Goal: Information Seeking & Learning: Check status

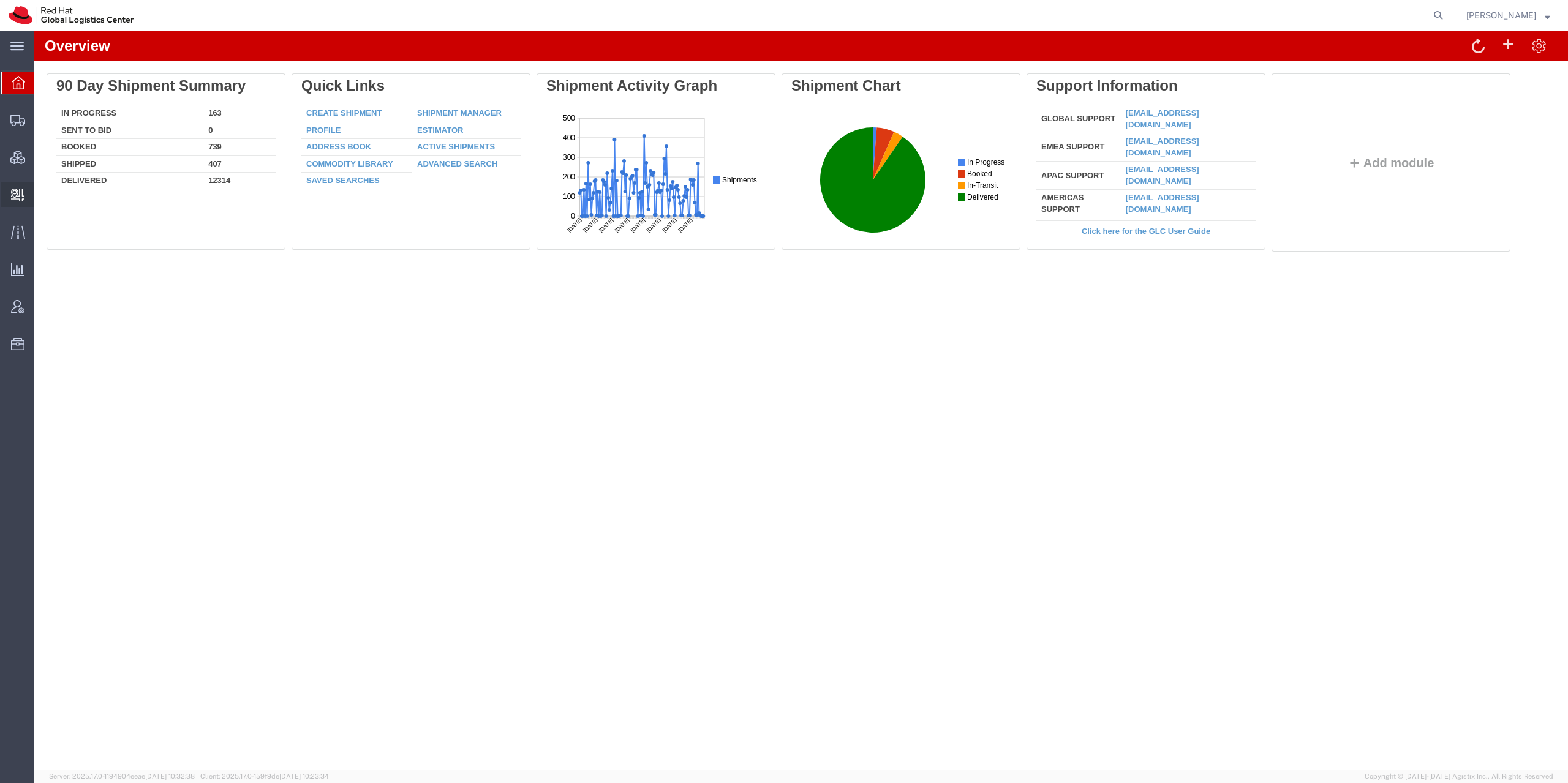
click at [24, 198] on icon at bounding box center [18, 194] width 13 height 12
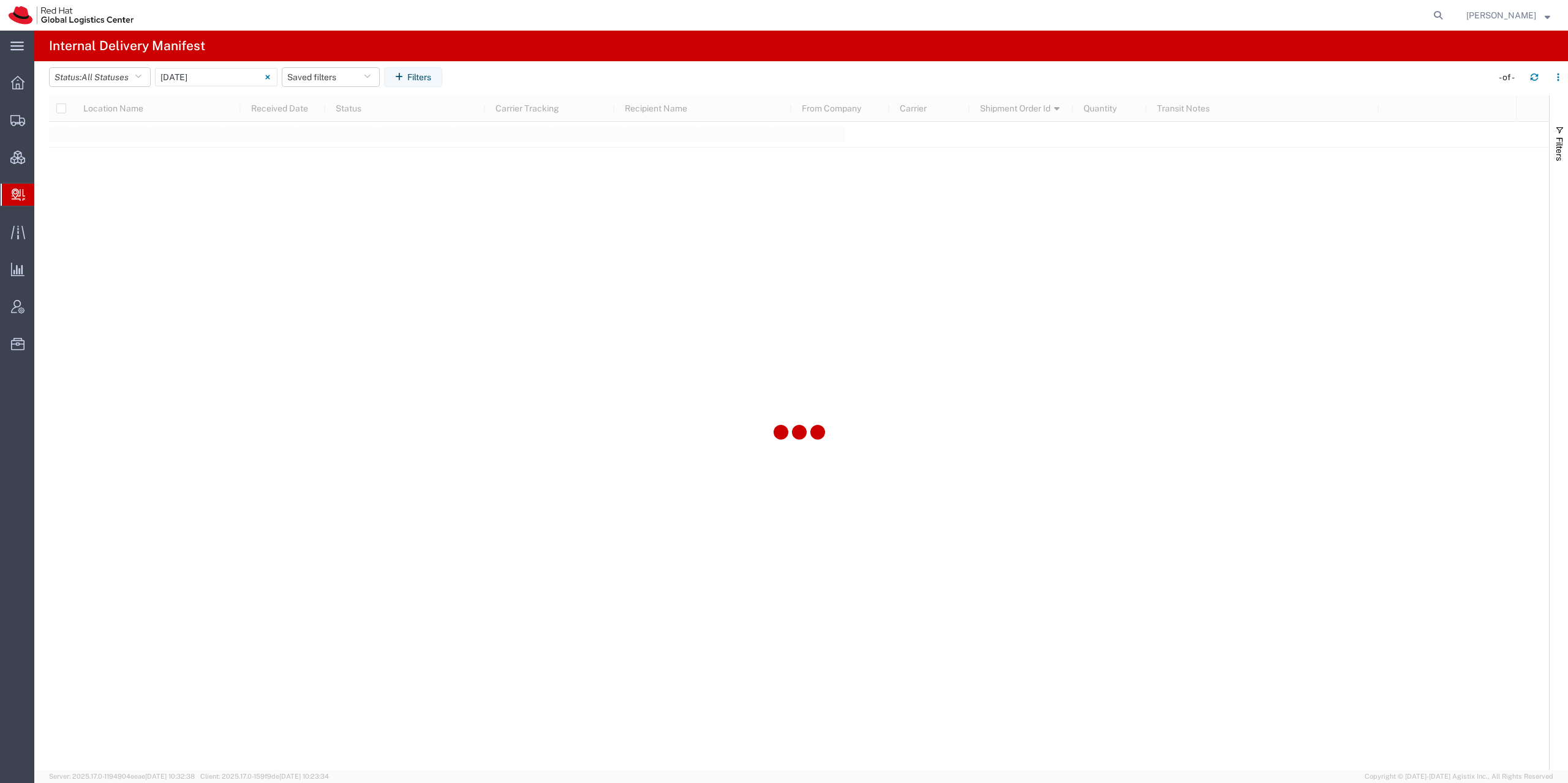
type input "[DATE]"
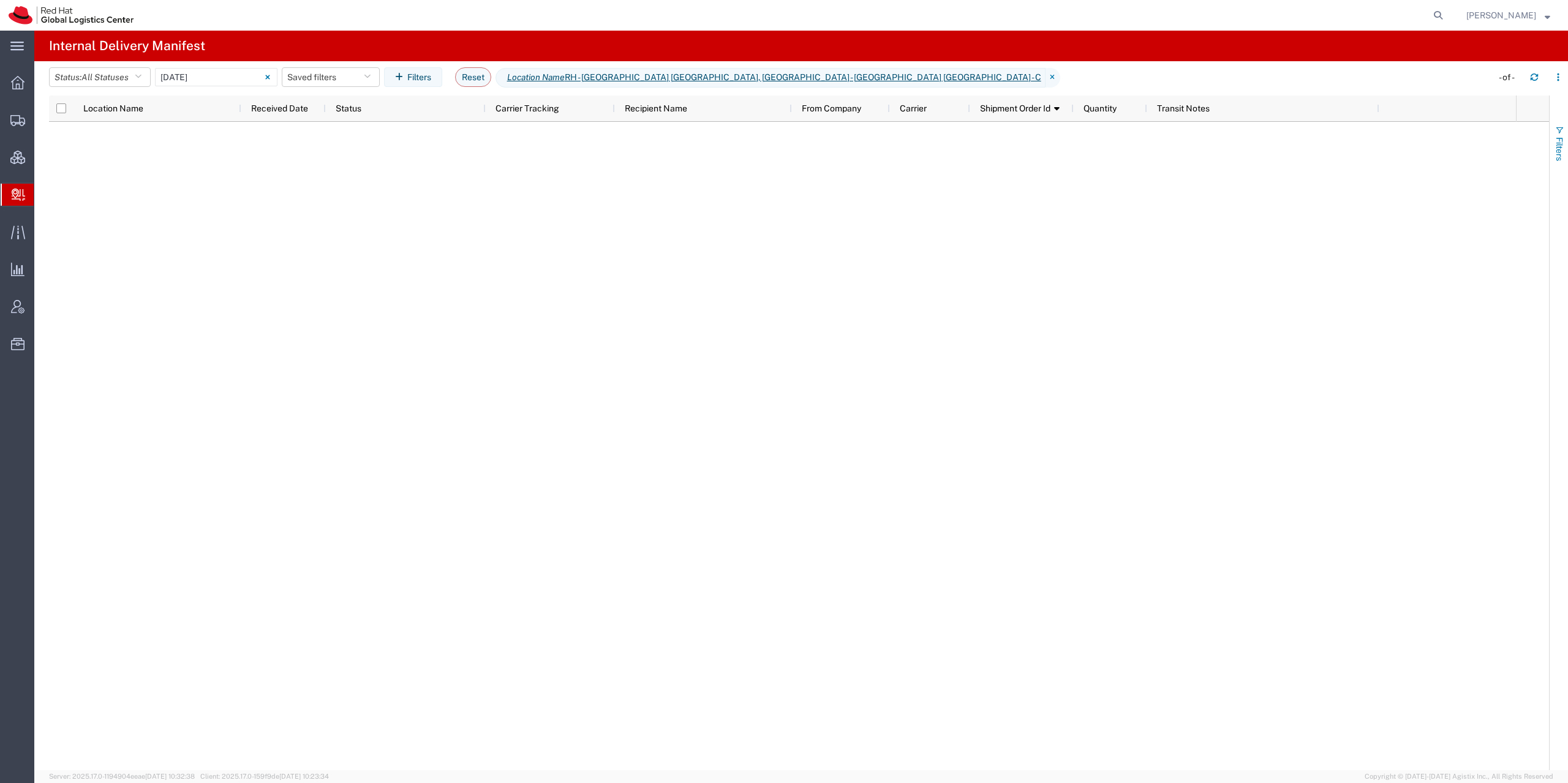
click at [1559, 150] on span "Filters" at bounding box center [1559, 149] width 9 height 24
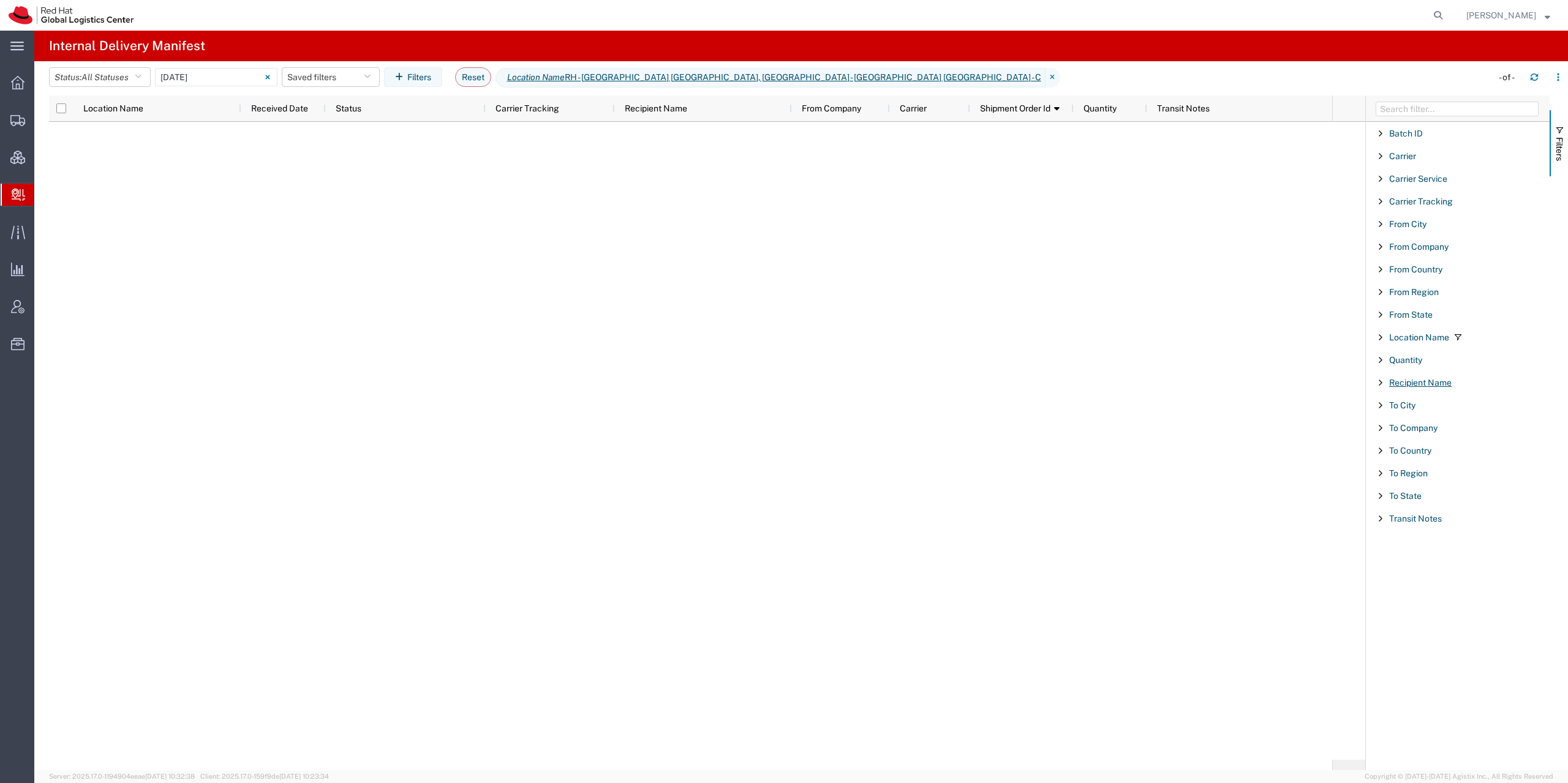
click at [1435, 384] on span "Recipient Name" at bounding box center [1420, 382] width 62 height 9
click at [1423, 417] on span "starts with" at bounding box center [1408, 416] width 41 height 12
click at [1426, 455] on span "contains" at bounding box center [1454, 458] width 142 height 19
click at [1425, 440] on input "Filter List 18 Filters" at bounding box center [1462, 438] width 161 height 18
type input "[PERSON_NAME]"
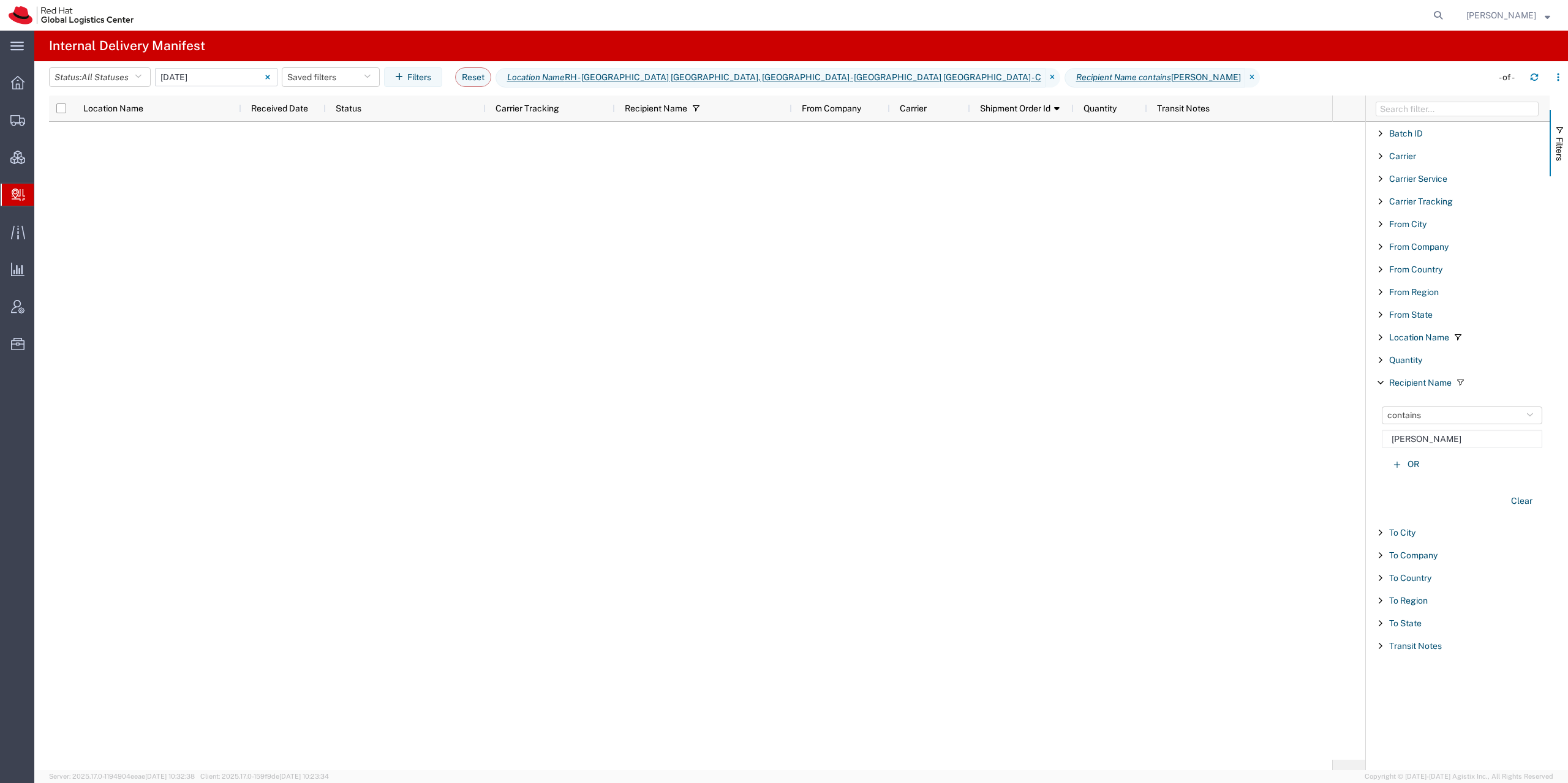
click at [230, 72] on input "[DATE] - [DATE]" at bounding box center [216, 77] width 123 height 18
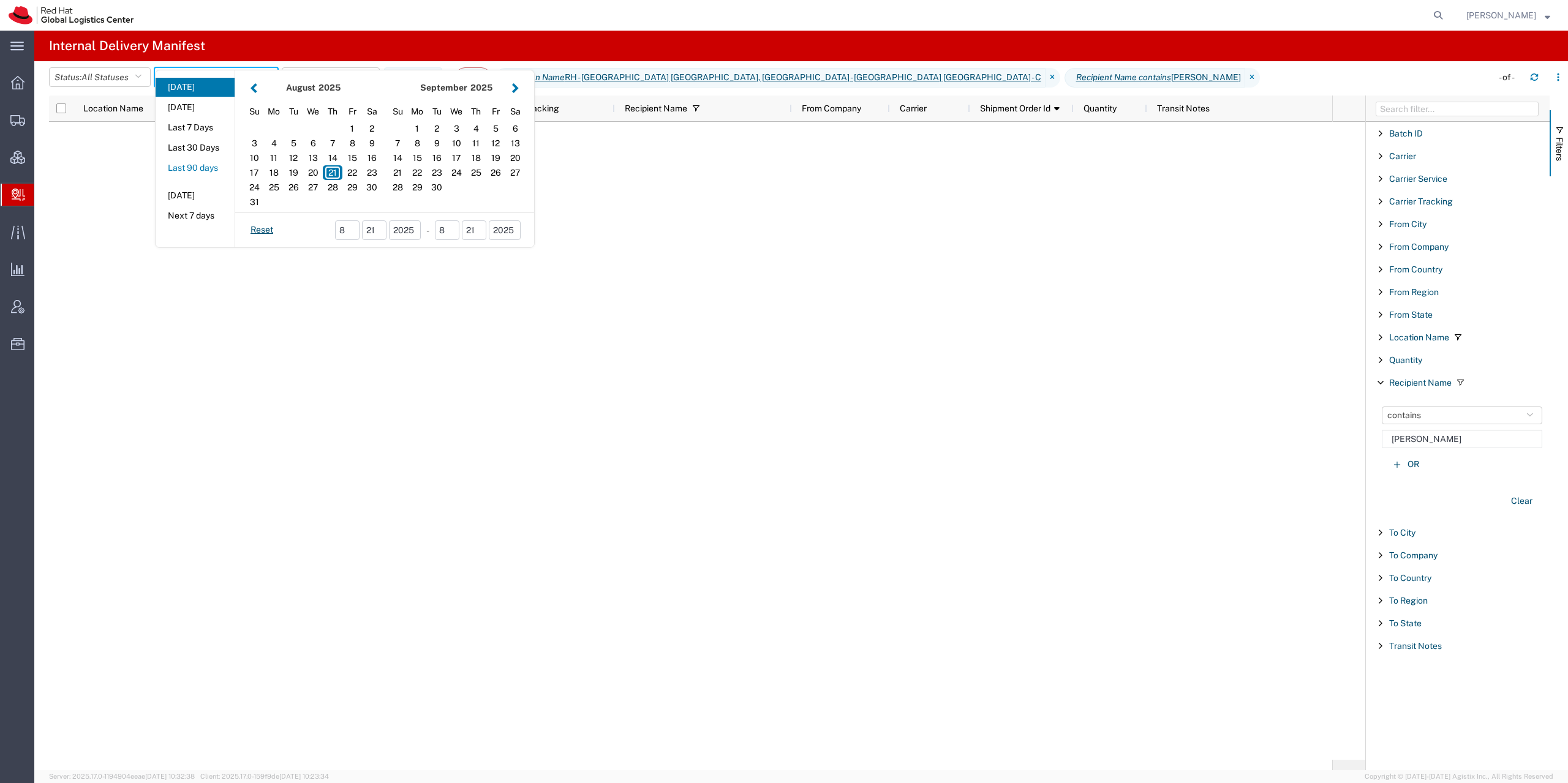
click at [229, 169] on button "Last 90 days" at bounding box center [195, 168] width 79 height 19
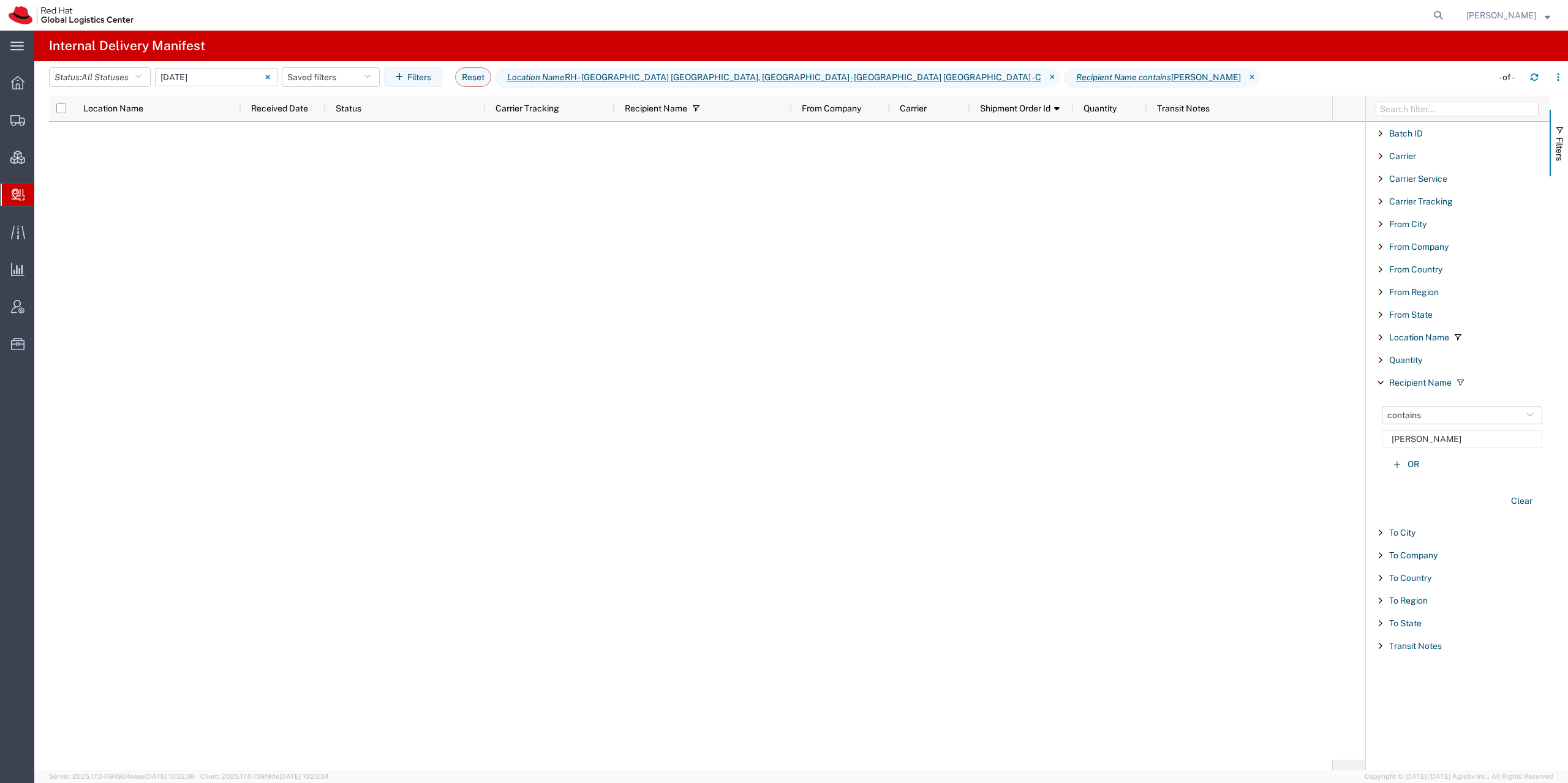
type input "Last 90 days"
type input "[DATE] - [DATE]"
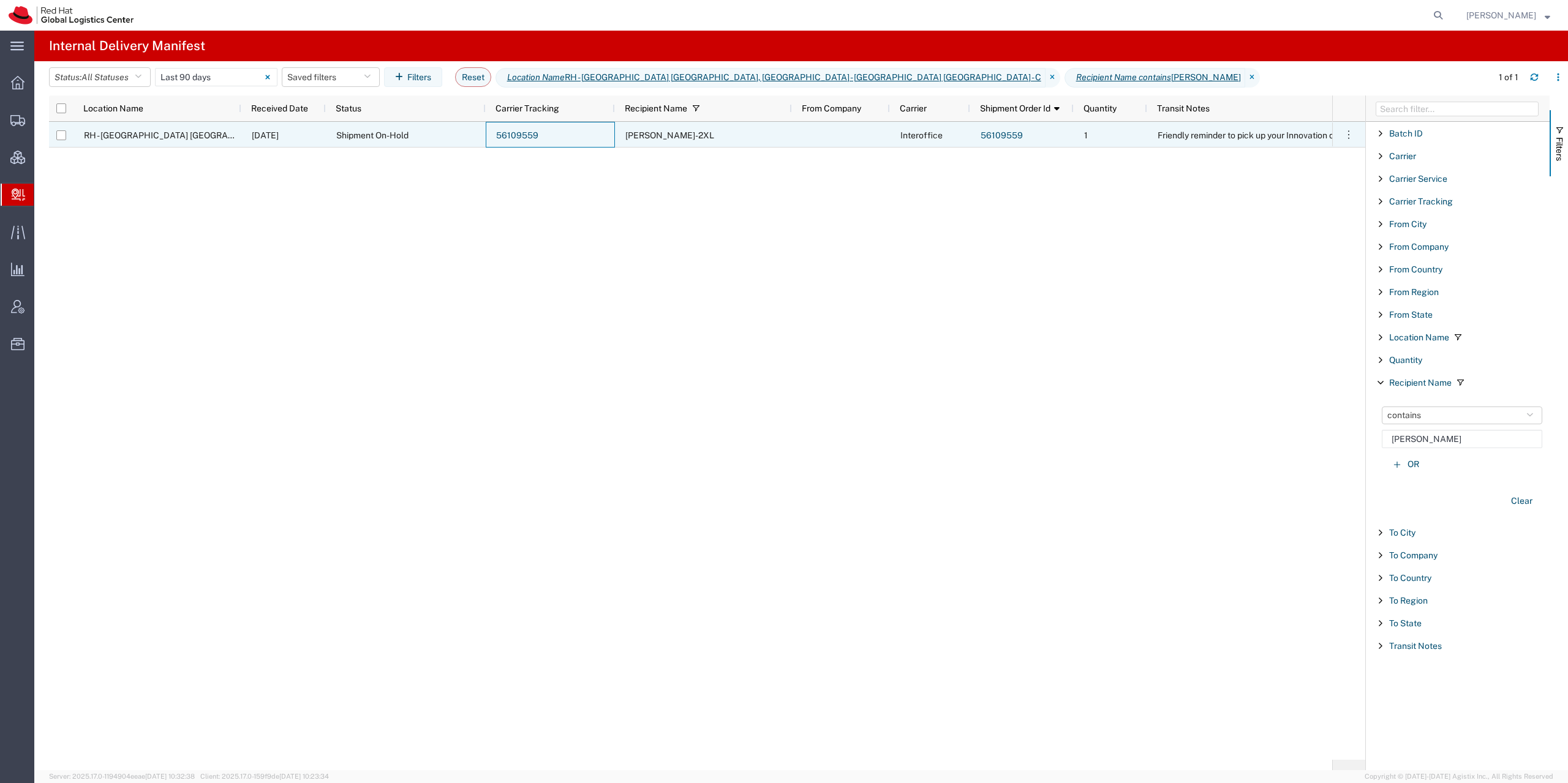
click at [582, 131] on div "56109559" at bounding box center [550, 134] width 129 height 26
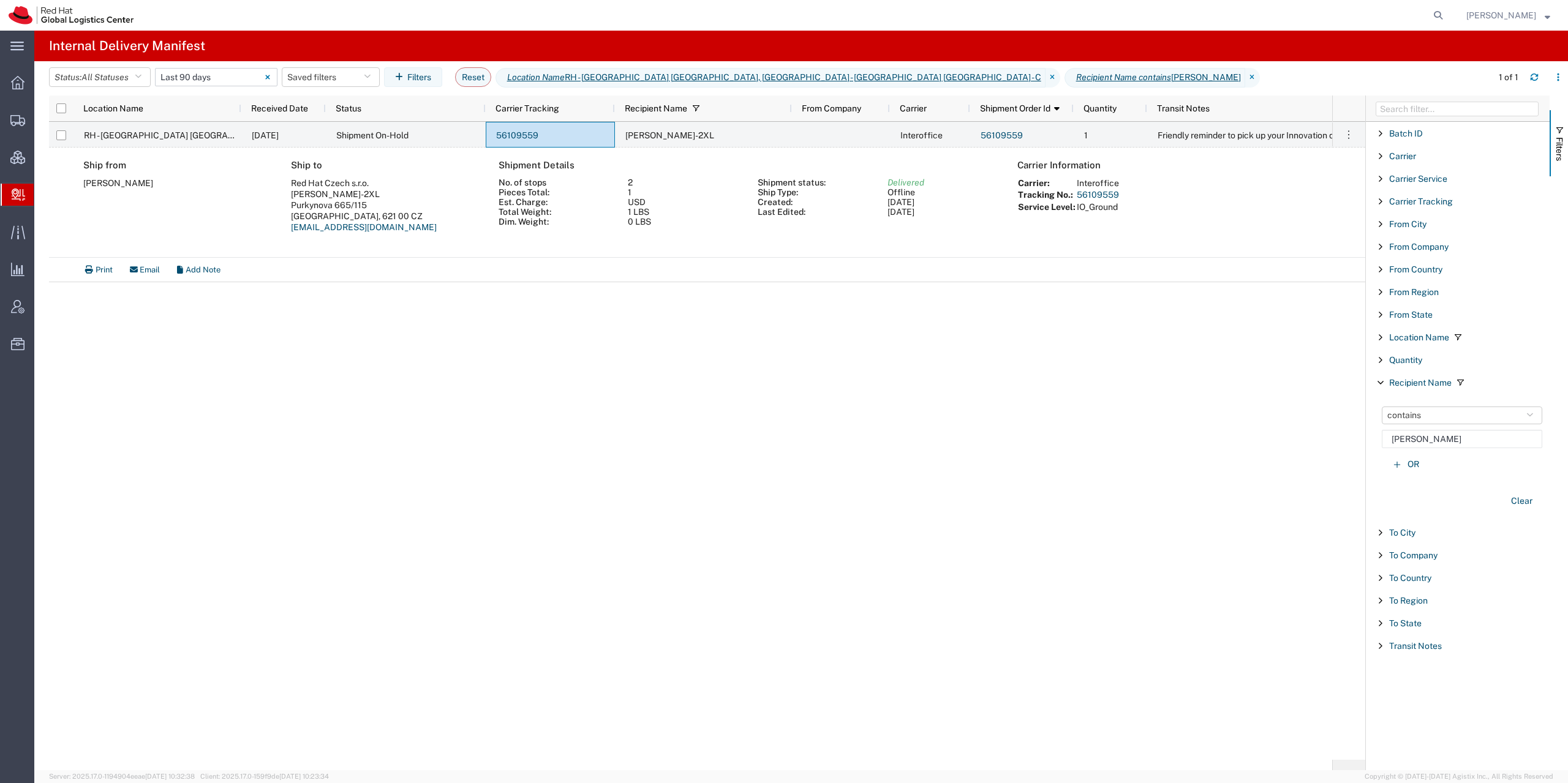
click at [210, 77] on input "[DATE] - [DATE]" at bounding box center [216, 77] width 123 height 18
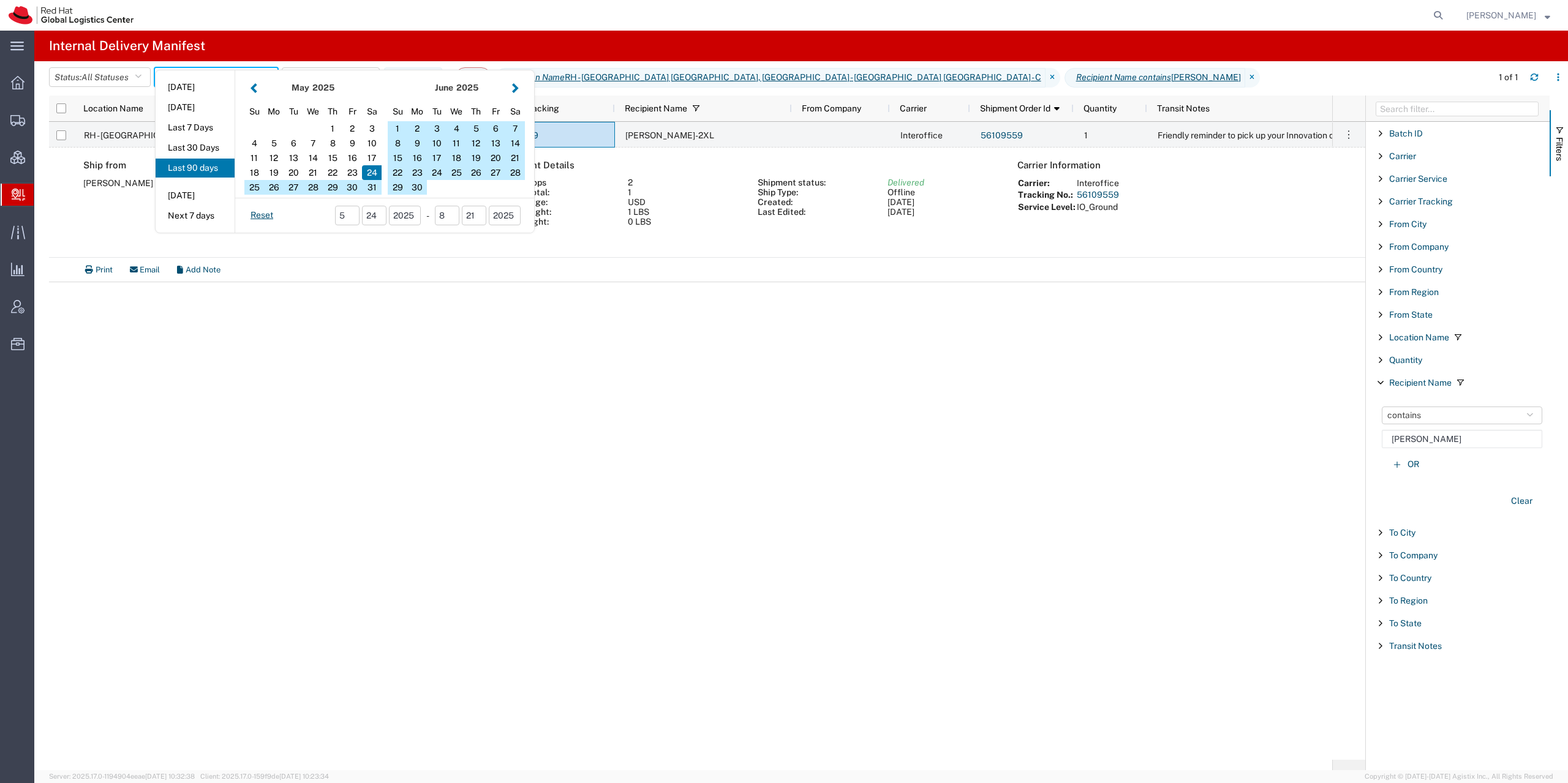
click at [420, 27] on div at bounding box center [795, 15] width 1306 height 31
